Goal: Task Accomplishment & Management: Complete application form

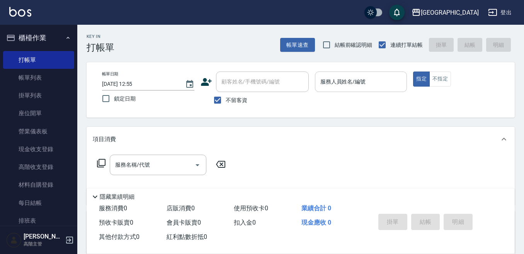
click at [359, 92] on div "服務人員姓名/編號" at bounding box center [361, 82] width 92 height 20
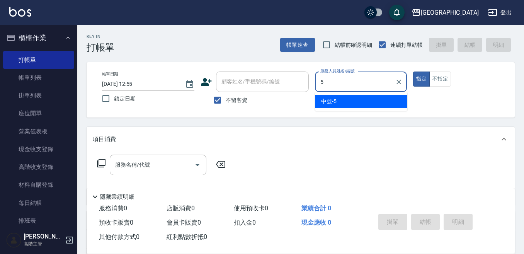
type input "5"
type button "true"
type input "中號-5"
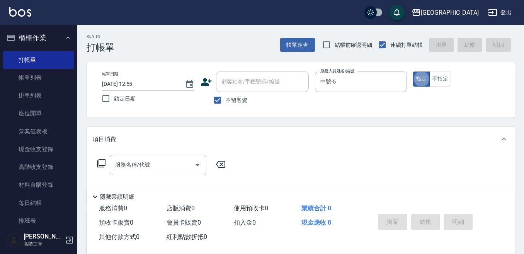
click at [124, 158] on div "服務名稱/代號" at bounding box center [158, 165] width 97 height 20
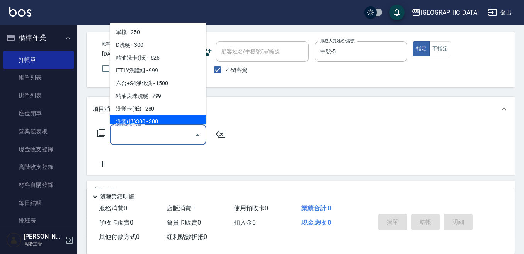
scroll to position [39, 0]
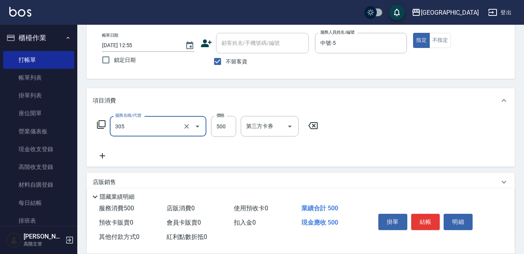
type input "剪髮500(305)"
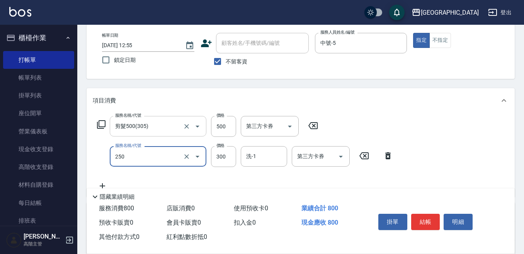
type input "日式洗髮(250)"
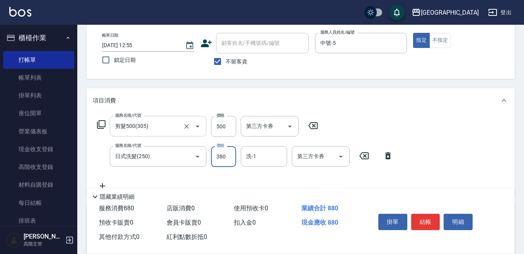
type input "380"
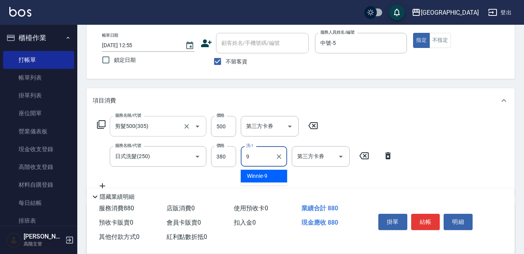
type input "Winnie-9"
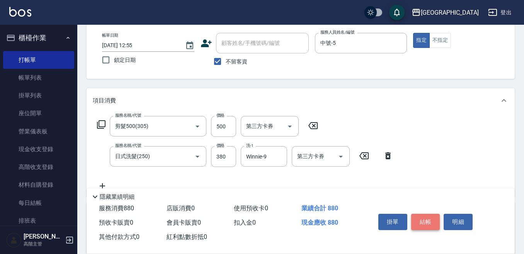
click at [425, 218] on button "結帳" at bounding box center [425, 222] width 29 height 16
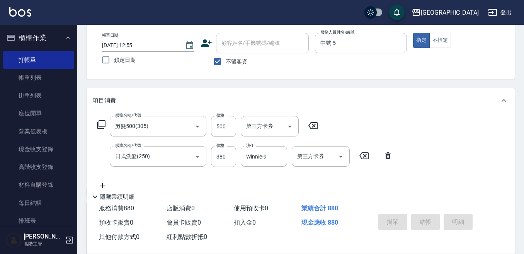
type input "[DATE] 16:32"
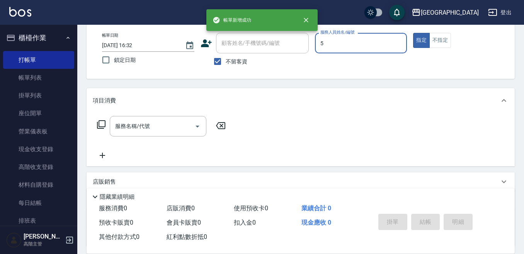
type input "中號-5"
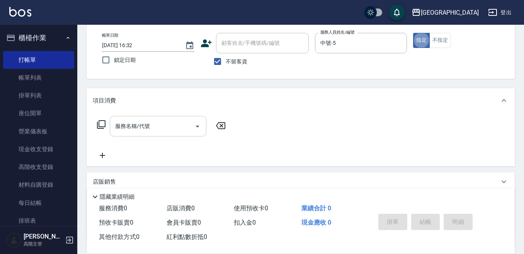
click at [140, 123] on input "服務名稱/代號" at bounding box center [152, 126] width 78 height 14
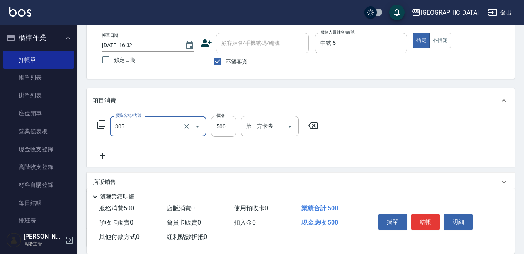
type input "剪髮500(305)"
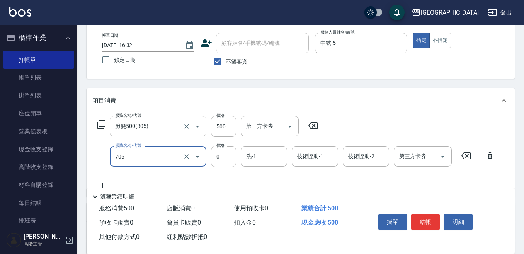
type input "中藥卡(一次)0(706)"
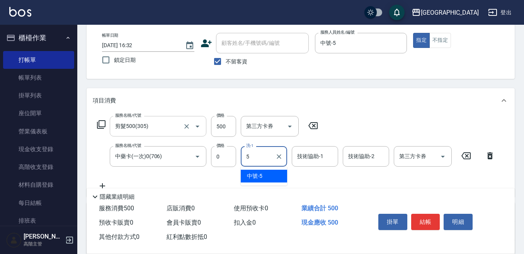
type input "中號-5"
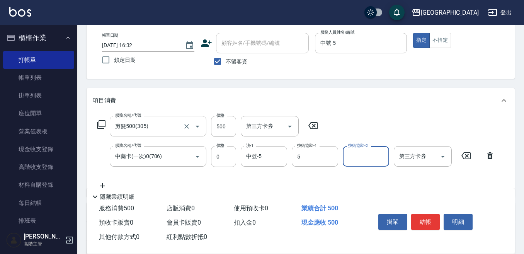
type input "中號-5"
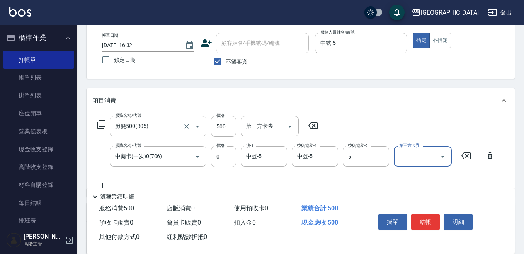
type input "中號-5"
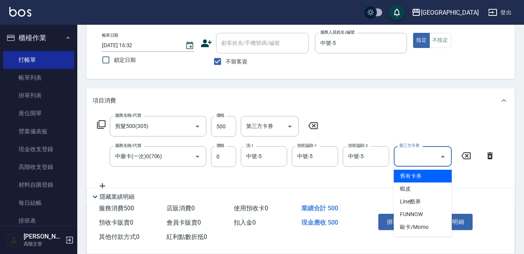
click at [422, 152] on input "第三方卡券" at bounding box center [416, 157] width 39 height 14
click at [419, 177] on span "舊有卡券" at bounding box center [423, 176] width 58 height 13
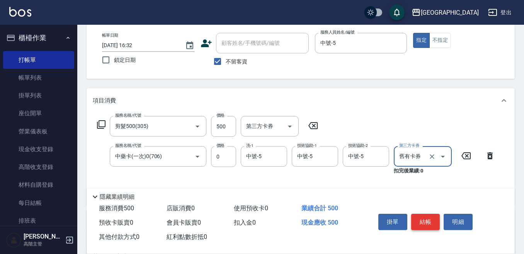
type input "舊有卡券"
click at [426, 222] on button "結帳" at bounding box center [425, 222] width 29 height 16
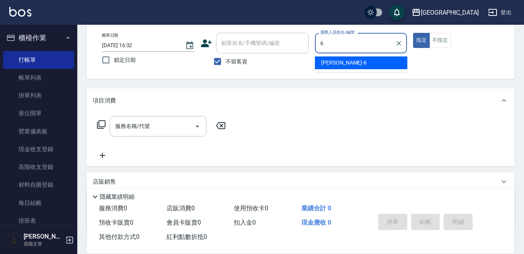
type input "[PERSON_NAME]-6"
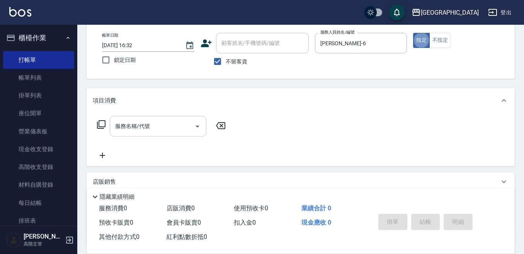
click at [137, 128] on input "服務名稱/代號" at bounding box center [152, 126] width 78 height 14
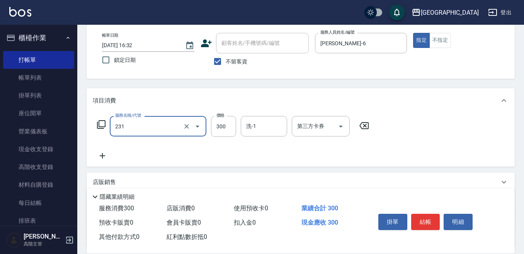
type input "洗髮(抵)300(231)"
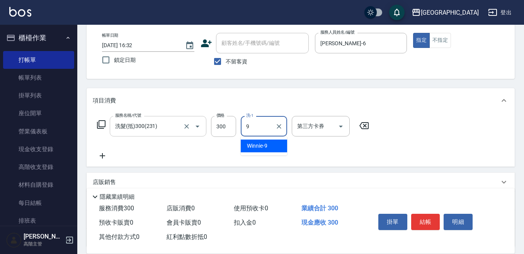
type input "Winnie-9"
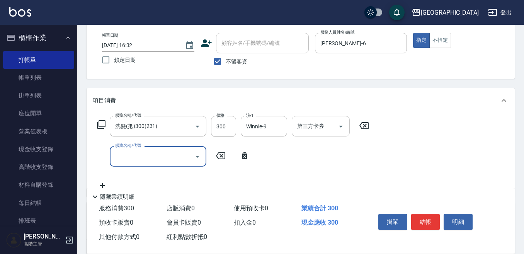
click at [320, 124] on input "第三方卡券" at bounding box center [314, 126] width 39 height 14
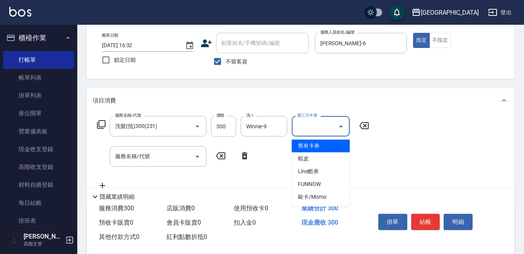
click at [314, 147] on span "舊有卡券" at bounding box center [321, 146] width 58 height 13
type input "舊有卡券"
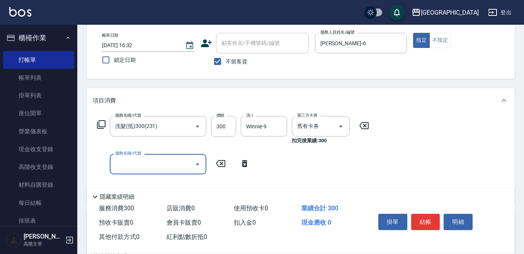
click at [149, 164] on input "服務名稱/代號" at bounding box center [152, 164] width 78 height 14
type input "補染(500)"
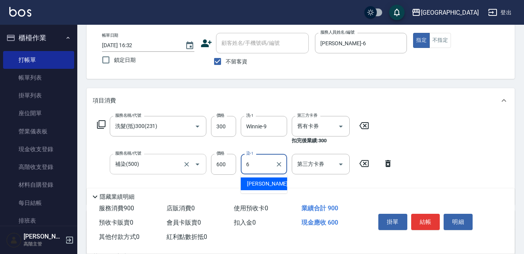
type input "[PERSON_NAME]-6"
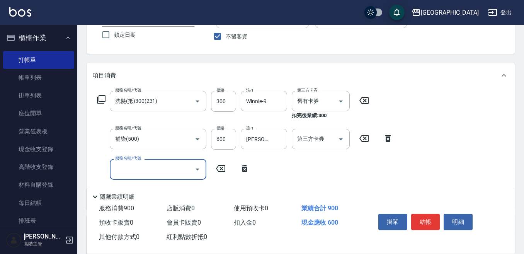
scroll to position [77, 0]
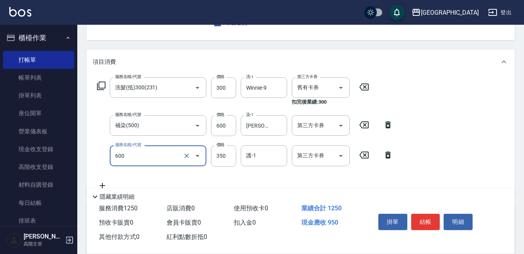
type input "護髮 (自備）(600)"
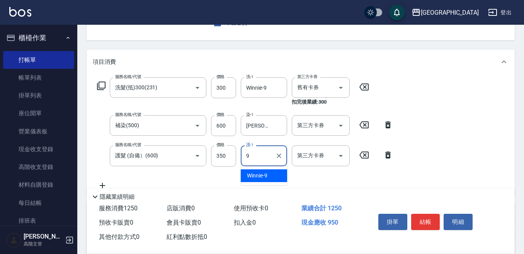
type input "Winnie-9"
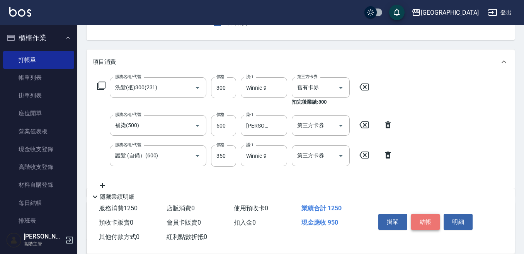
click at [422, 214] on button "結帳" at bounding box center [425, 222] width 29 height 16
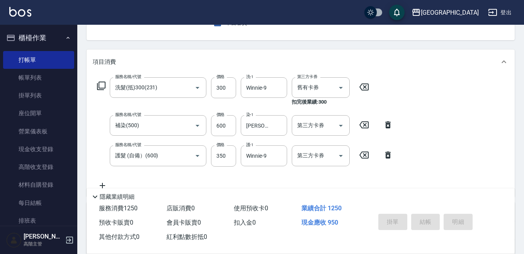
type input "[DATE] 16:33"
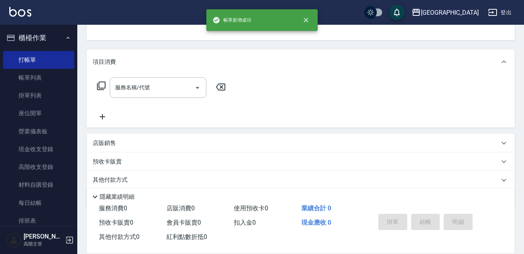
scroll to position [75, 0]
type input "Ruby-7"
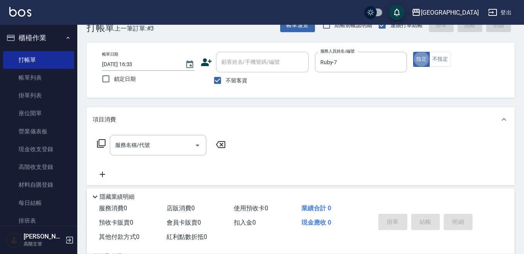
scroll to position [39, 0]
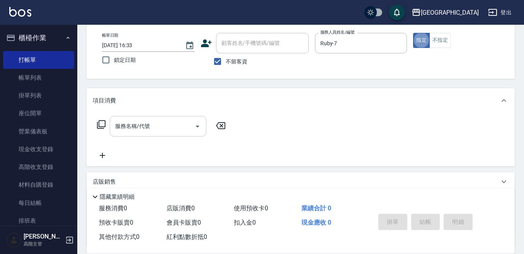
click at [153, 126] on input "服務名稱/代號" at bounding box center [152, 126] width 78 height 14
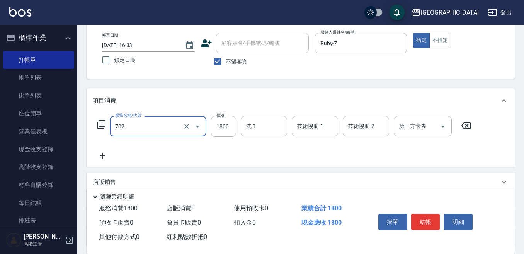
type input "中藥(設計師自備)(702)"
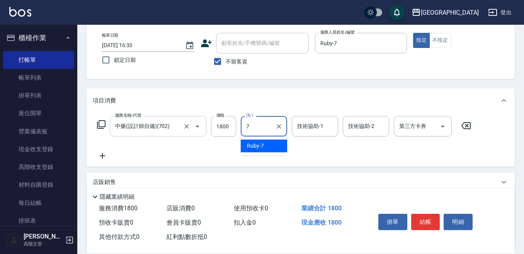
type input "Ruby-7"
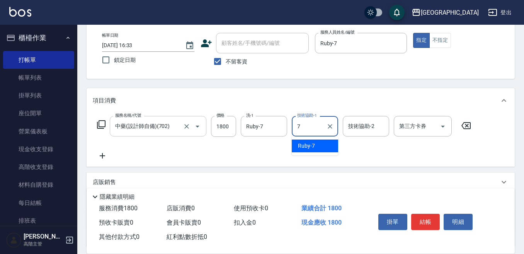
type input "Ruby-7"
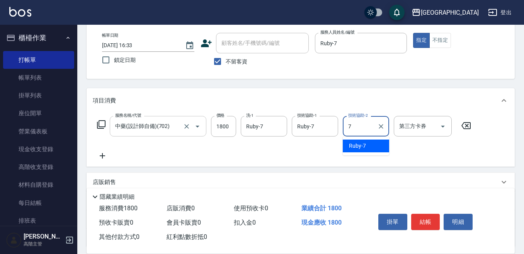
type input "Ruby-7"
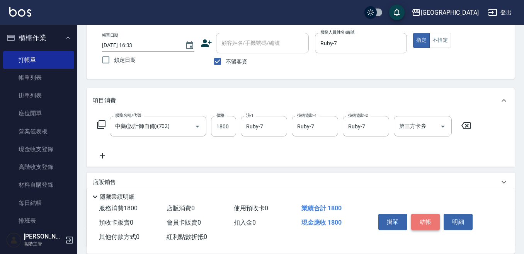
click at [426, 216] on button "結帳" at bounding box center [425, 222] width 29 height 16
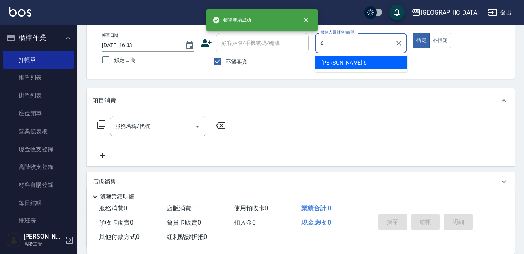
type input "[PERSON_NAME]-6"
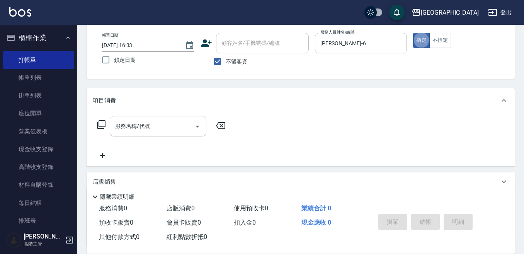
click at [155, 123] on input "服務名稱/代號" at bounding box center [152, 126] width 78 height 14
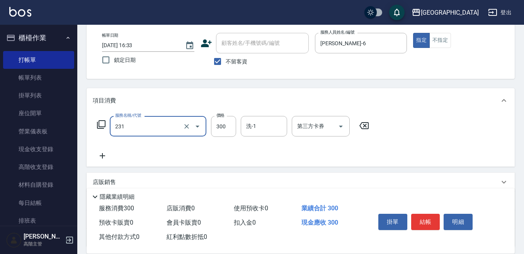
type input "洗髮(抵)300(231)"
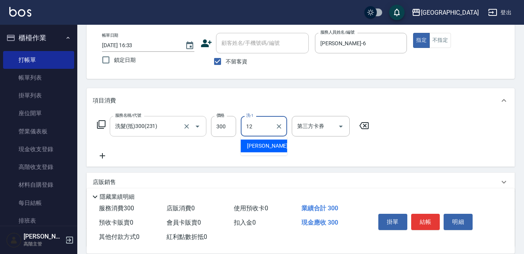
type input "[PERSON_NAME]-12"
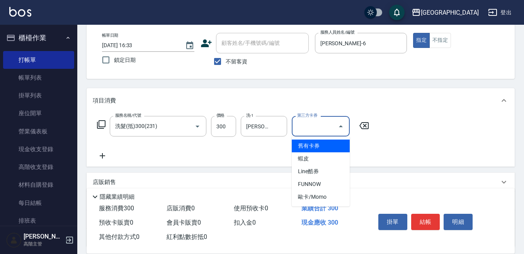
click at [323, 120] on input "第三方卡券" at bounding box center [314, 126] width 39 height 14
click at [310, 148] on span "舊有卡券" at bounding box center [321, 146] width 58 height 13
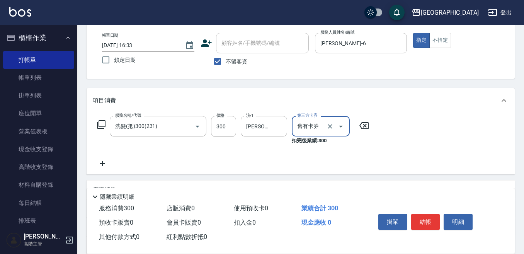
type input "舊有卡券"
click at [422, 218] on button "結帳" at bounding box center [425, 222] width 29 height 16
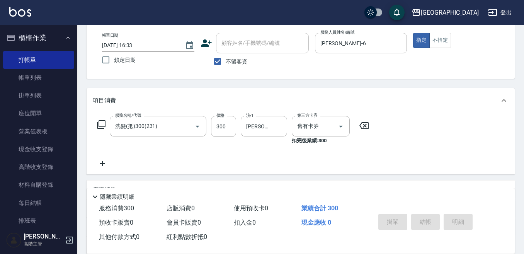
type input "[DATE] 16:34"
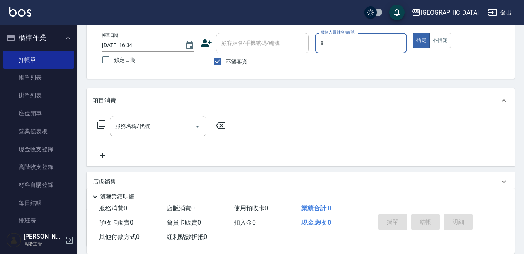
type input "Smile-8"
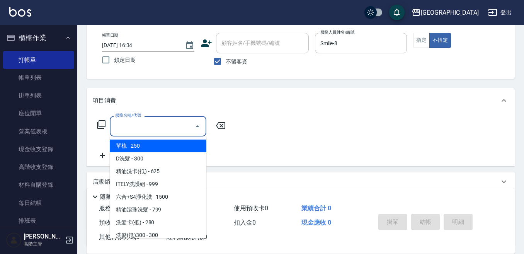
click at [174, 128] on input "服務名稱/代號" at bounding box center [152, 126] width 78 height 14
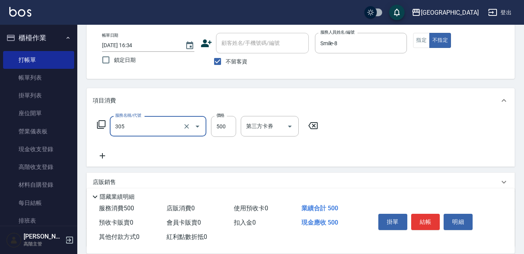
type input "剪髮500(305)"
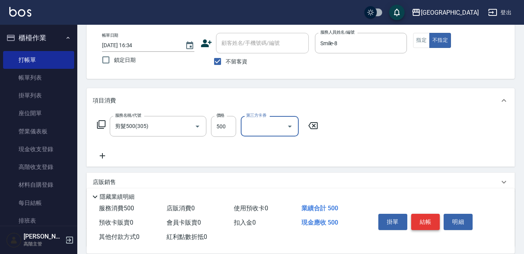
click at [423, 222] on button "結帳" at bounding box center [425, 222] width 29 height 16
